Goal: Task Accomplishment & Management: Use online tool/utility

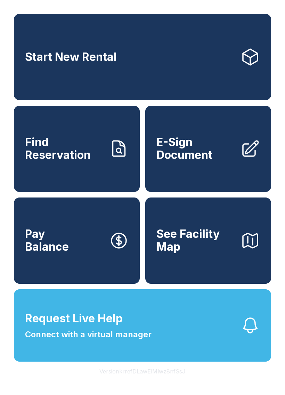
click at [168, 381] on button "Version krrefDLawElMlwz8nfSsJ" at bounding box center [142, 371] width 97 height 19
click at [152, 381] on button "Version krrefDLawElMlwz8nfSsJ" at bounding box center [142, 371] width 97 height 19
click at [138, 381] on button "Version krrefDLawElMlwz8nfSsJ" at bounding box center [142, 371] width 97 height 19
click at [160, 1] on div "Start New Rental Find Reservation E-Sign Document Pay Balance See Facility Map …" at bounding box center [142, 197] width 285 height 395
click at [76, 384] on div "Start New Rental Find Reservation E-Sign Document Pay Balance See Facility Map …" at bounding box center [142, 197] width 285 height 395
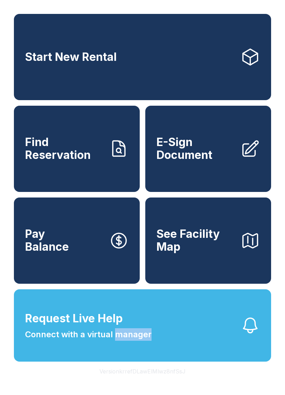
click at [276, 194] on div "Start New Rental Find Reservation E-Sign Document Pay Balance See Facility Map …" at bounding box center [142, 197] width 285 height 395
click at [275, 183] on div "Start New Rental Find Reservation E-Sign Document Pay Balance See Facility Map …" at bounding box center [142, 197] width 285 height 395
click at [188, 138] on link "E-Sign Document" at bounding box center [208, 149] width 126 height 86
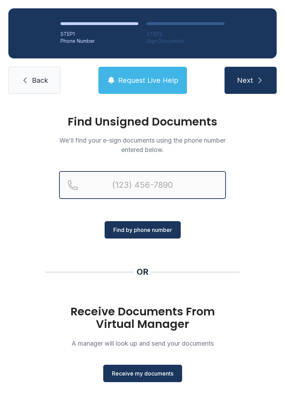
click at [103, 185] on input "Reservation phone number" at bounding box center [142, 185] width 167 height 28
type input "[PHONE_NUMBER]"
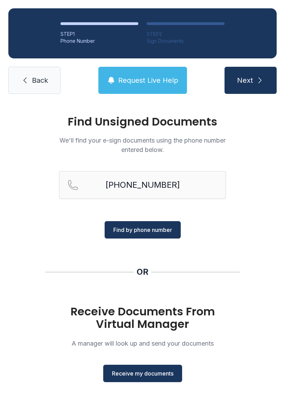
click at [144, 228] on span "Find by phone number" at bounding box center [142, 230] width 59 height 8
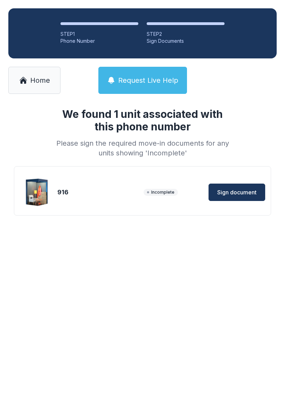
click at [240, 192] on span "Sign document" at bounding box center [236, 192] width 39 height 8
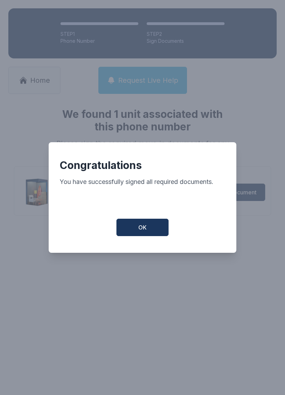
click at [146, 228] on span "OK" at bounding box center [142, 227] width 8 height 8
